Goal: Information Seeking & Learning: Learn about a topic

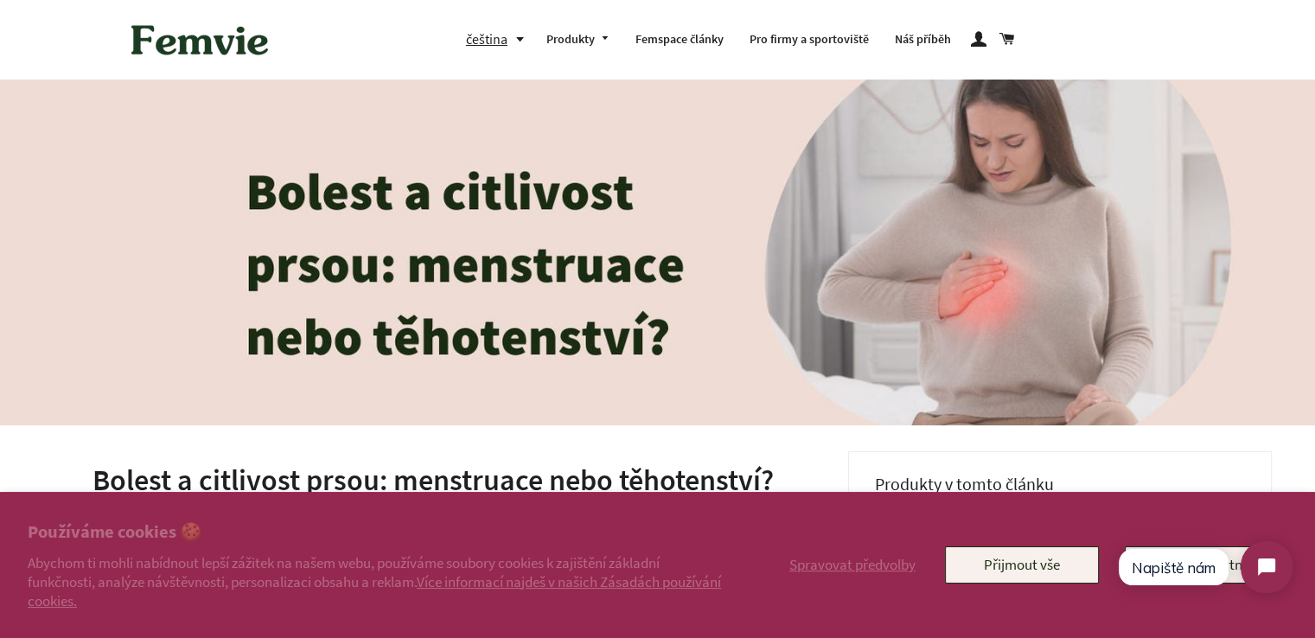
click at [1232, 572] on html "Napiště nám" at bounding box center [1204, 566] width 205 height 81
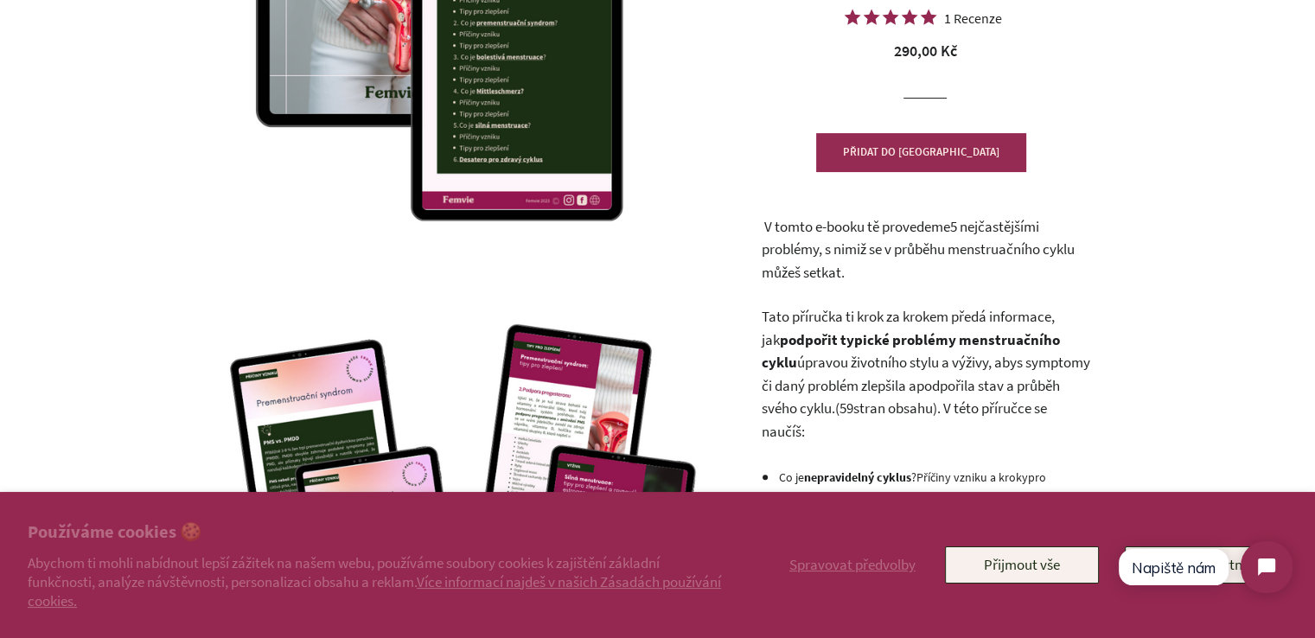
scroll to position [302, 0]
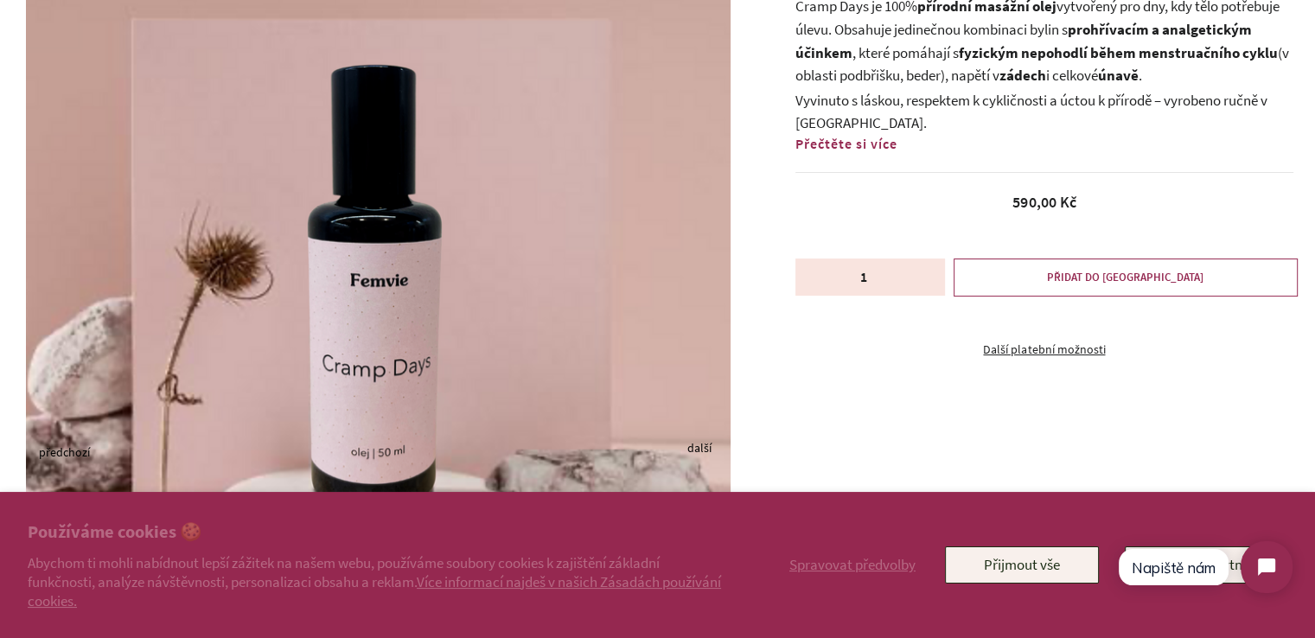
scroll to position [230, 0]
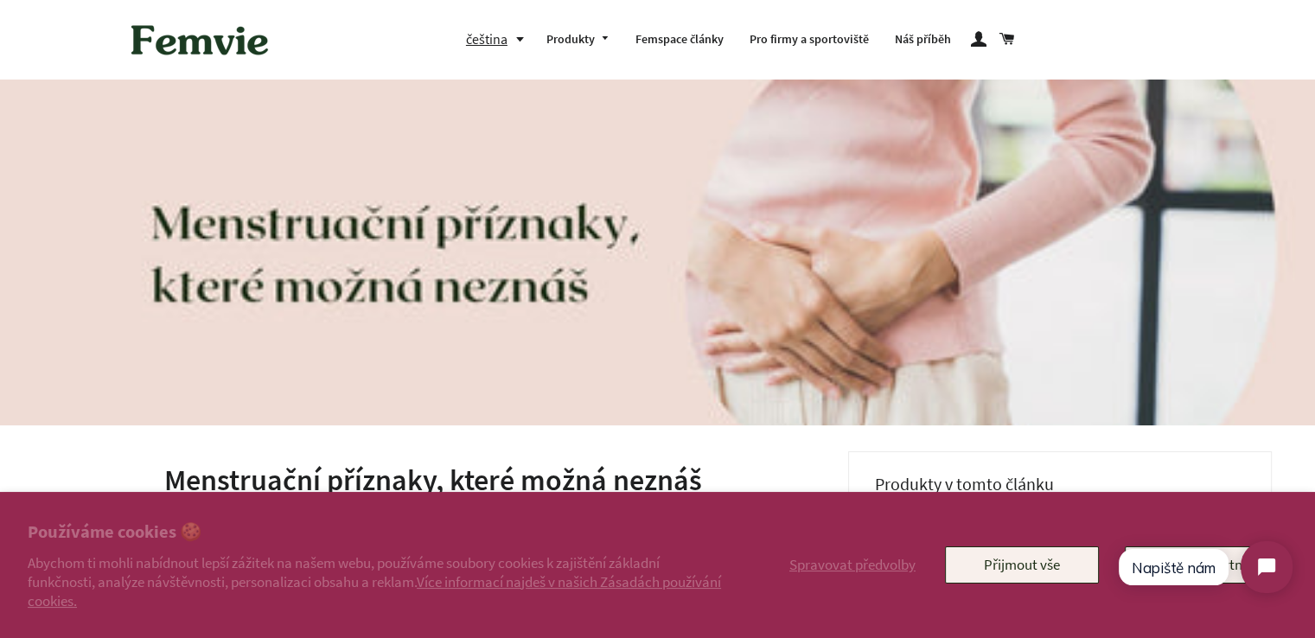
click at [1235, 577] on html "Napiště nám" at bounding box center [1204, 566] width 205 height 81
click at [1232, 558] on html "Napiště nám" at bounding box center [1204, 566] width 205 height 81
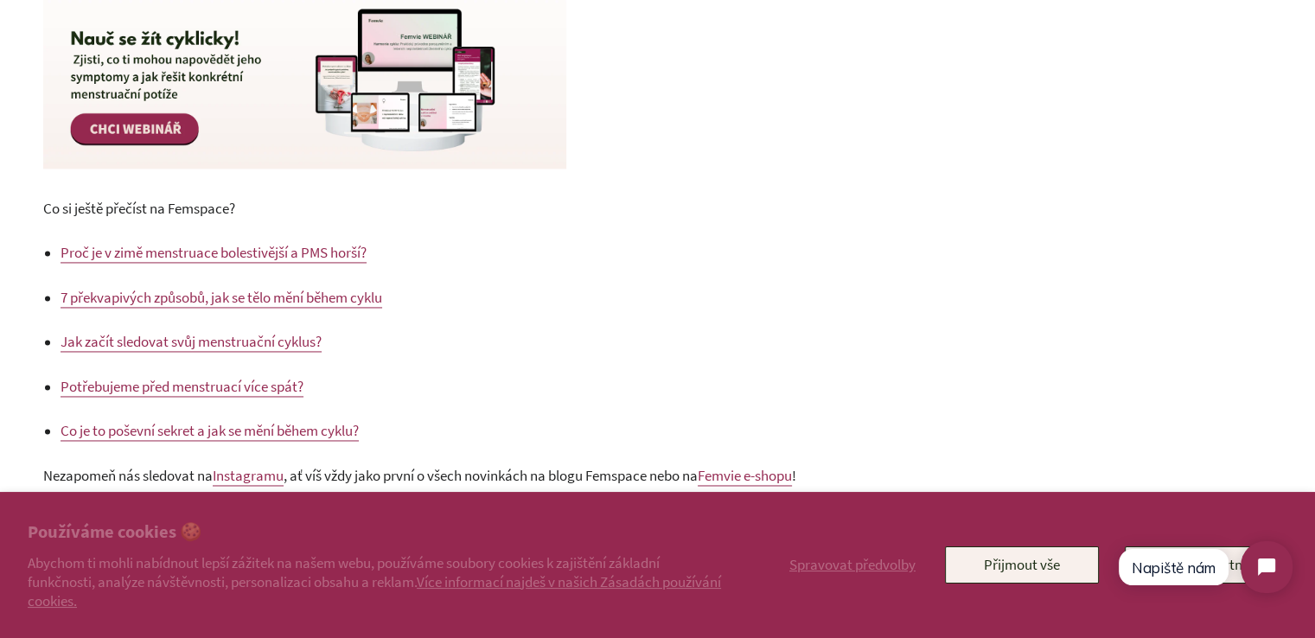
scroll to position [2517, 0]
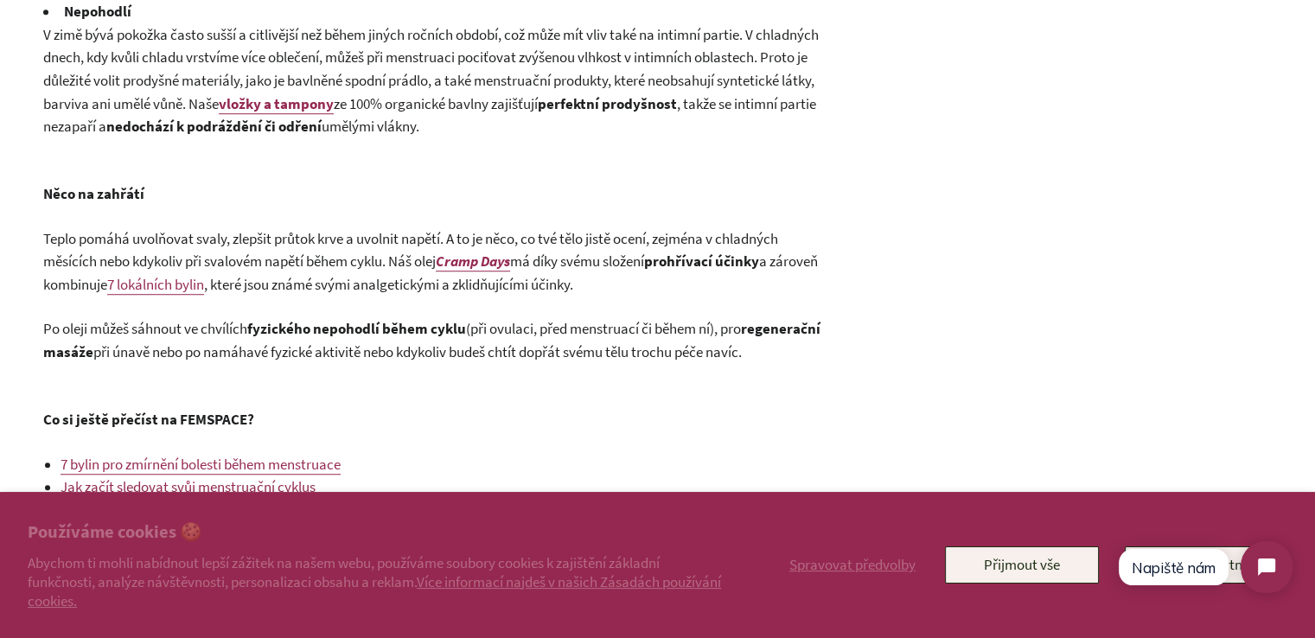
scroll to position [1202, 0]
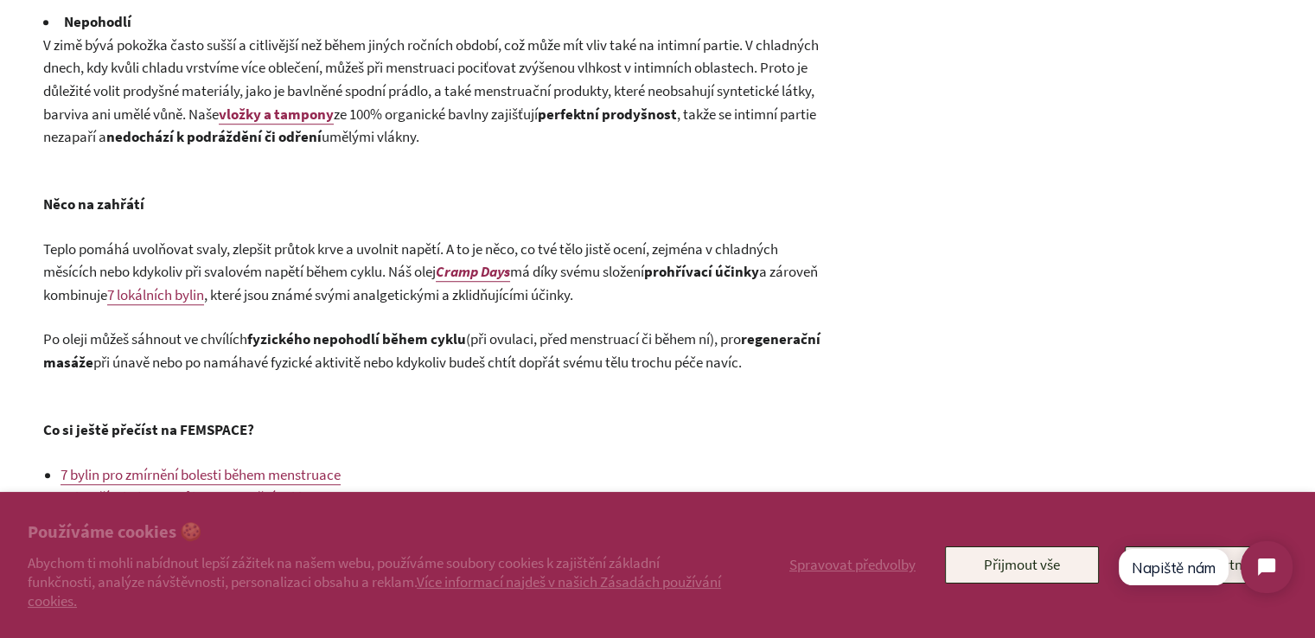
drag, startPoint x: 1259, startPoint y: 322, endPoint x: 1263, endPoint y: 371, distance: 48.6
click at [1263, 371] on div "Produkty v tomto článku Uvolňující olej Cramp Days (50 ml) — Běžná cena 590 Kč …" at bounding box center [1060, 103] width 424 height 1706
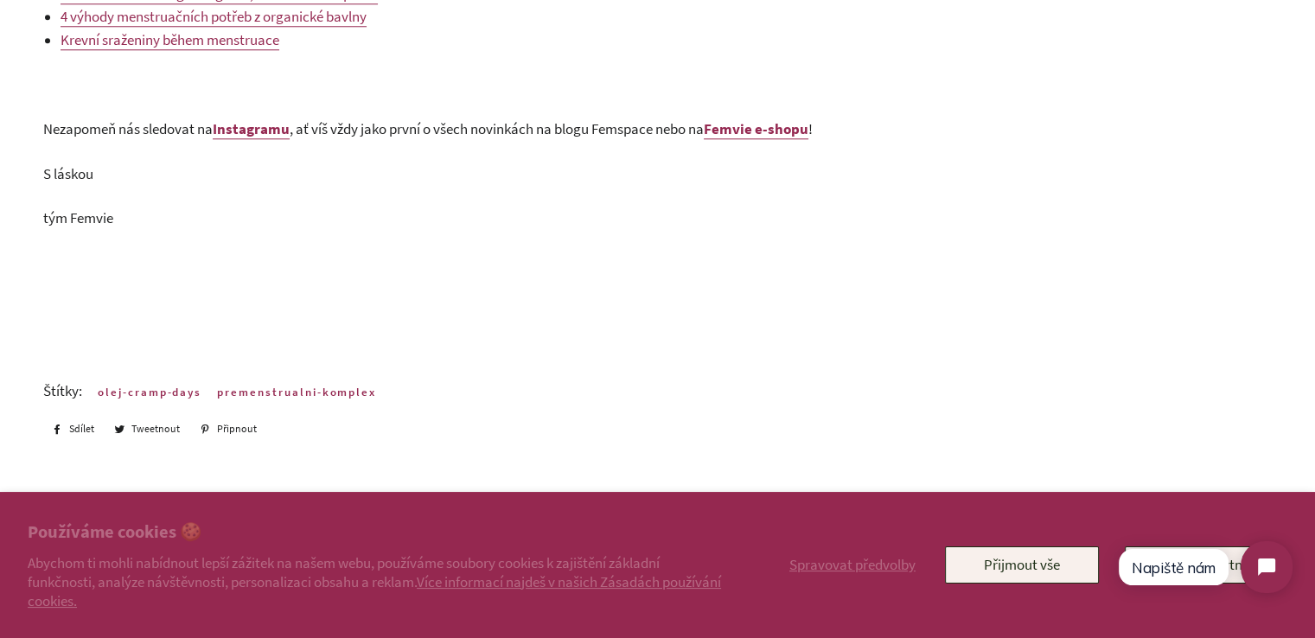
scroll to position [1760, 0]
